Goal: Find specific page/section: Find specific page/section

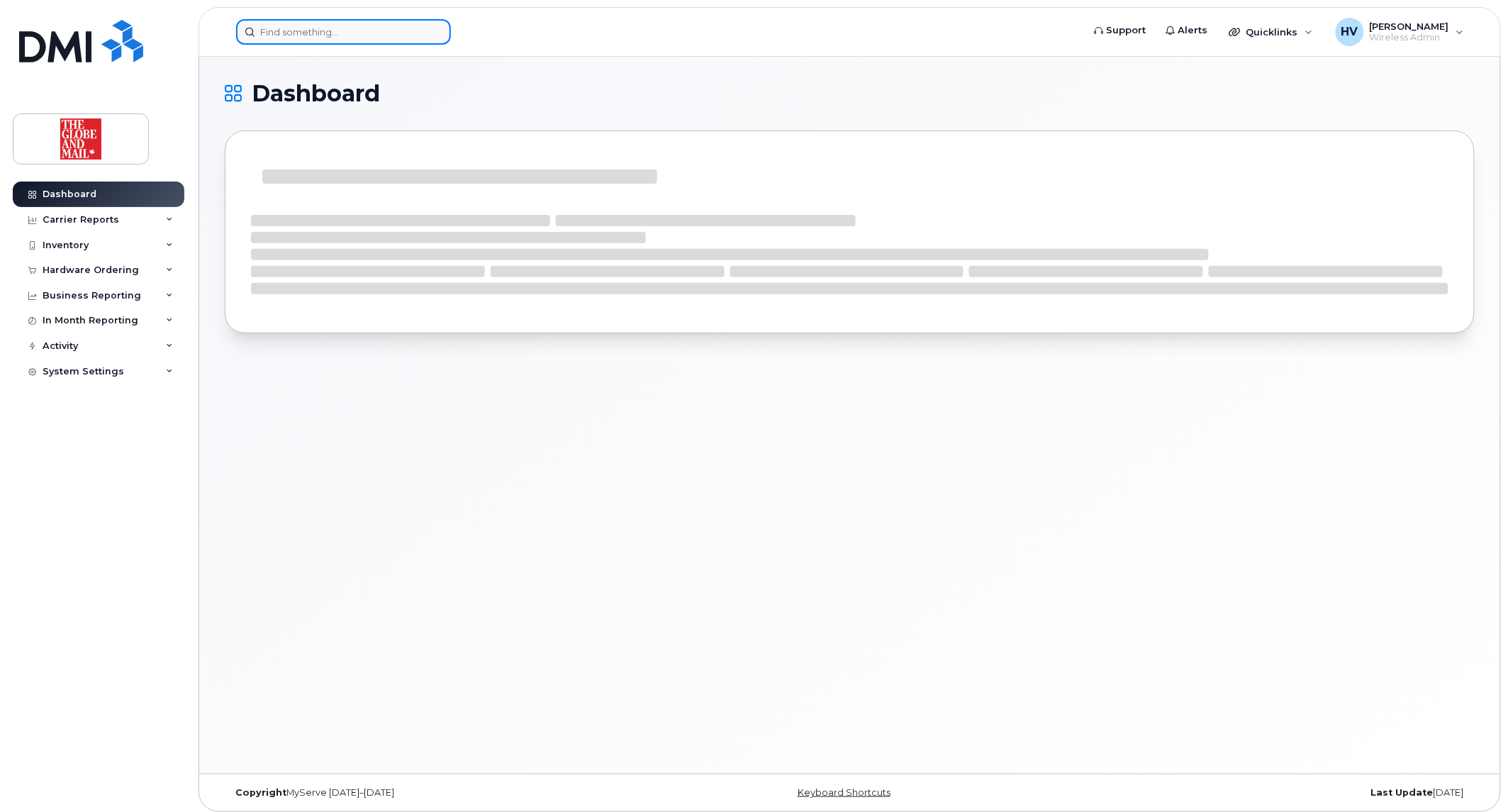
click at [407, 39] on input at bounding box center [344, 32] width 215 height 25
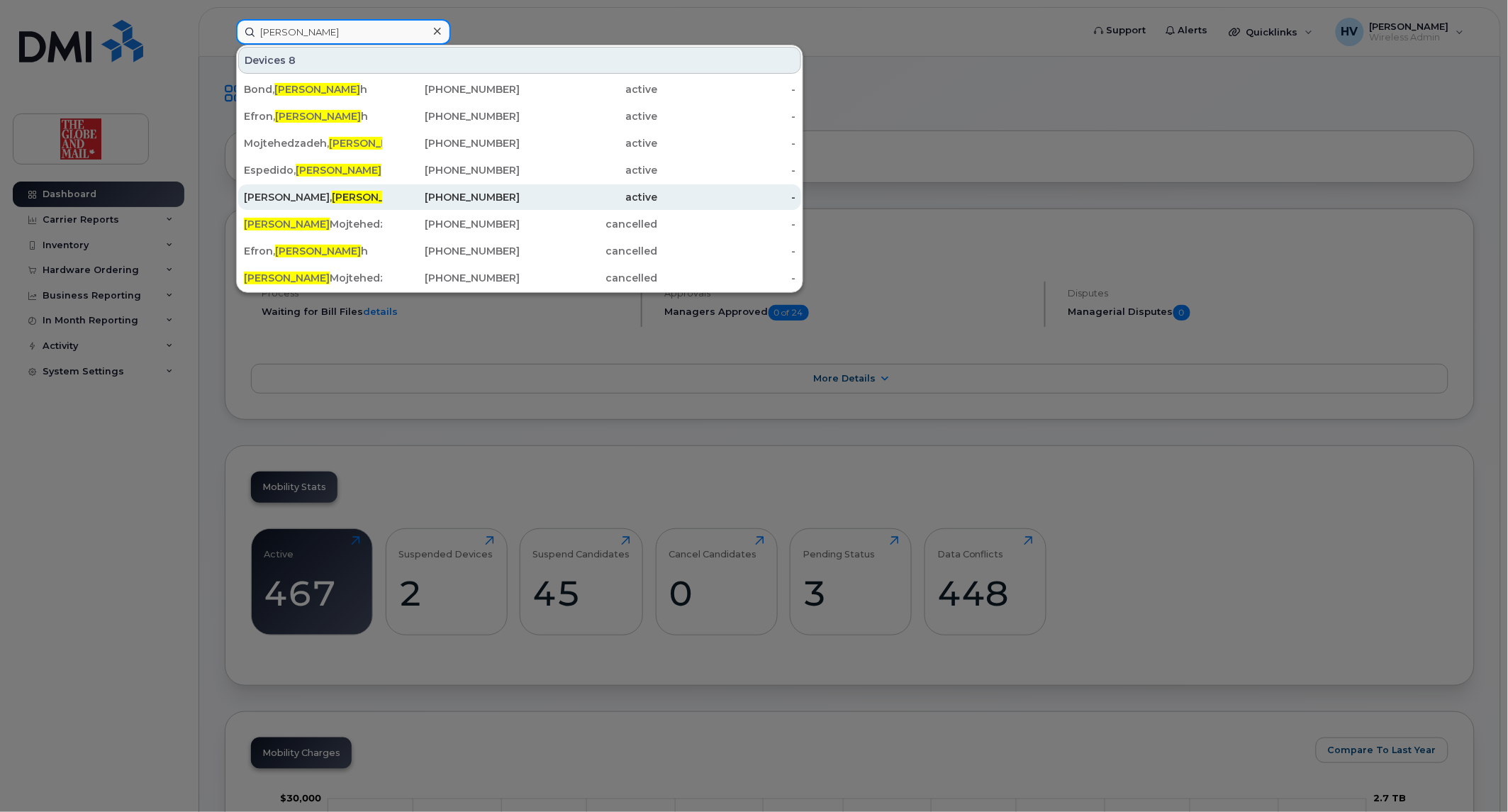
type input "sara"
click at [293, 190] on div "Fleming, Sara" at bounding box center [313, 197] width 139 height 15
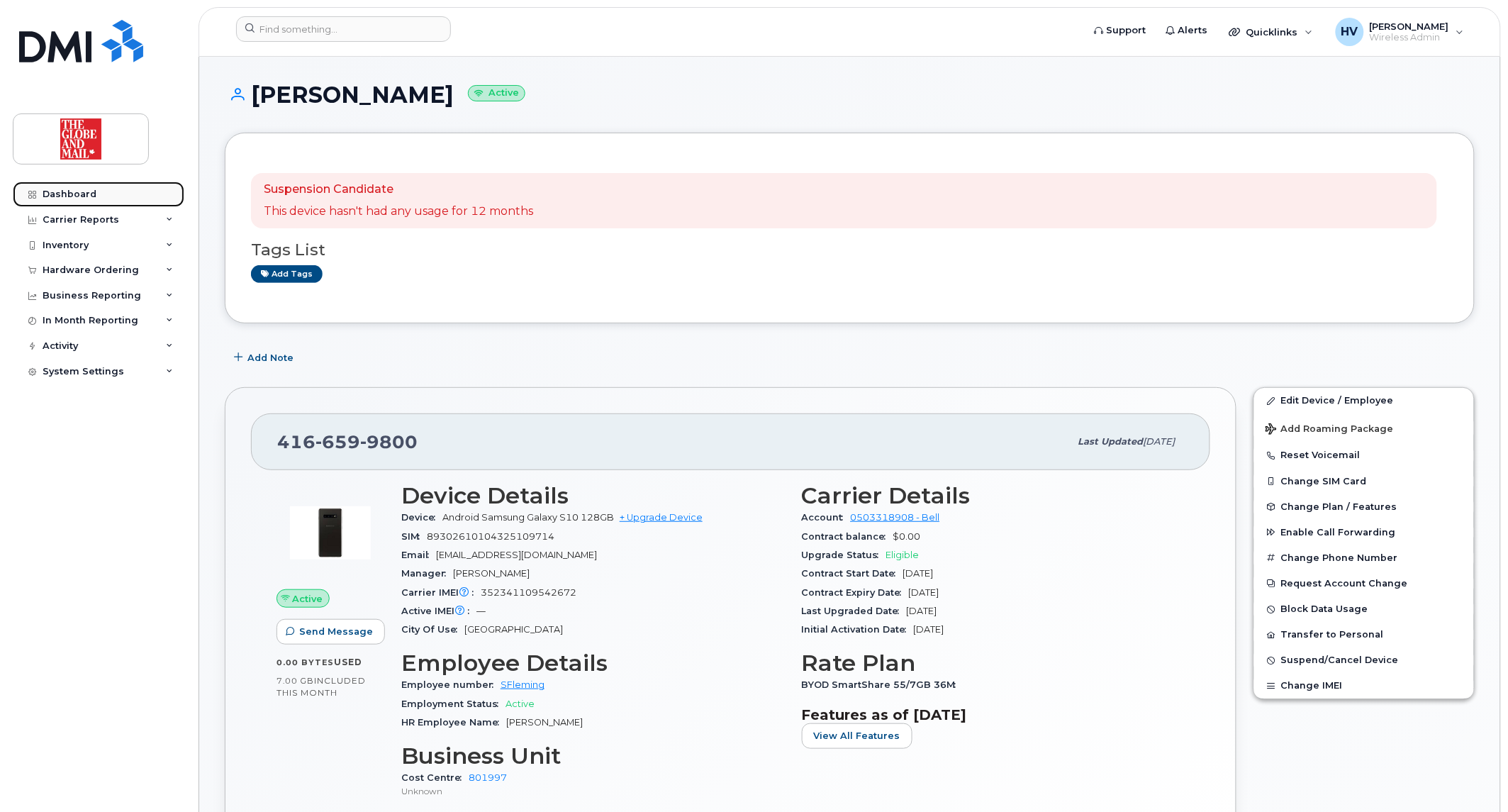
click at [65, 192] on div "Dashboard" at bounding box center [70, 195] width 54 height 12
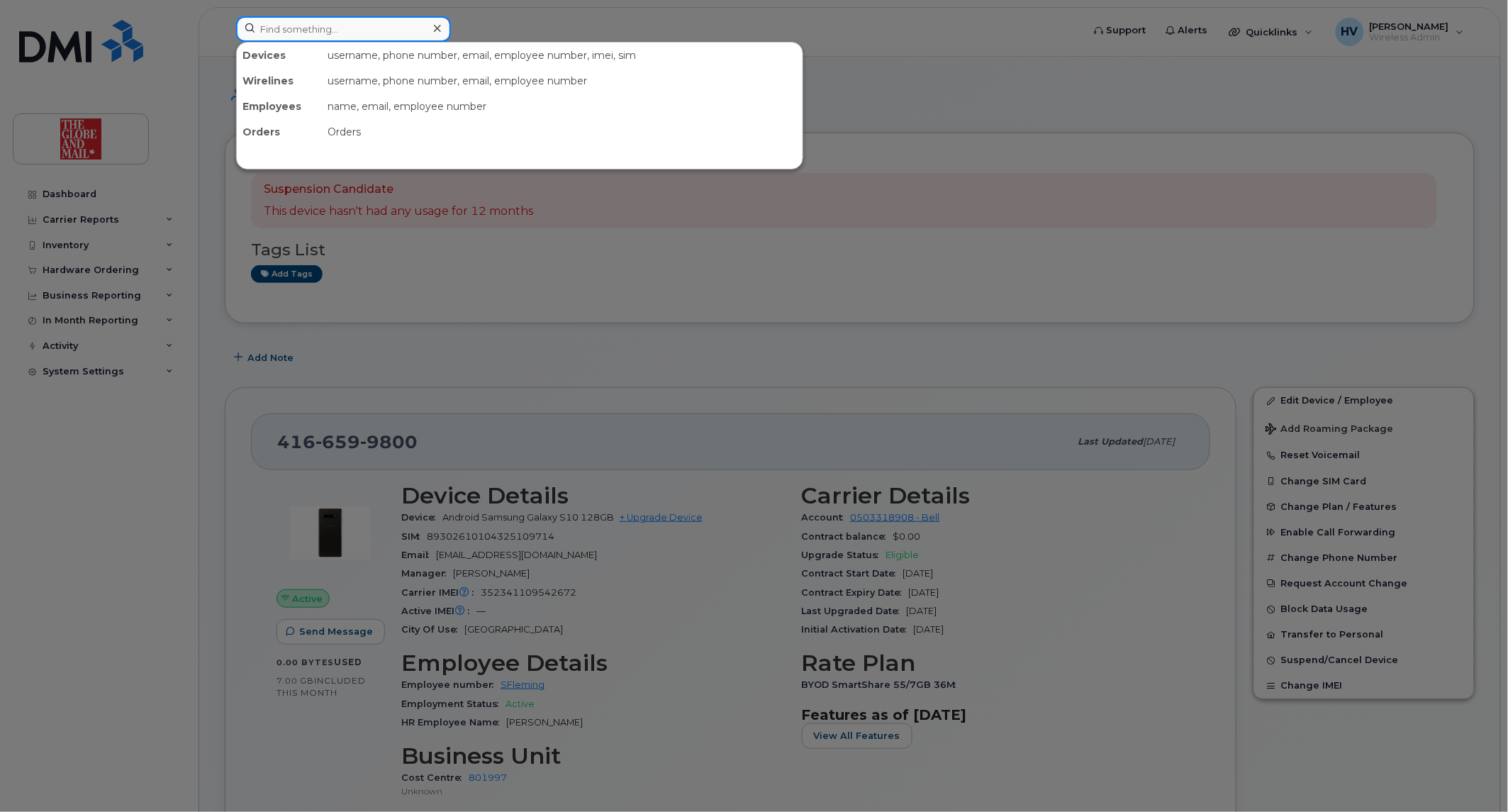
click at [320, 25] on input at bounding box center [344, 29] width 215 height 25
